Goal: Find specific page/section

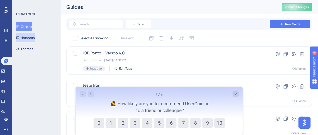
click at [35, 37] on button "Hotspots" at bounding box center [25, 37] width 19 height 9
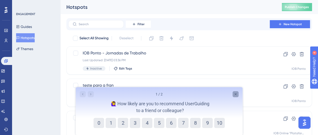
click at [236, 95] on icon "Close survey" at bounding box center [235, 94] width 4 height 4
